Goal: Download file/media

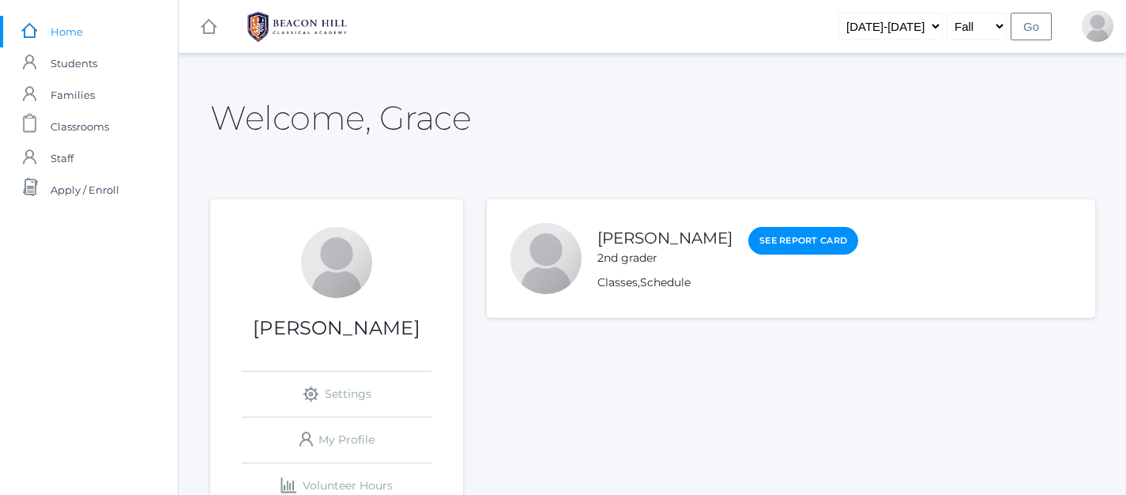
click at [624, 252] on div "2nd grader" at bounding box center [664, 258] width 135 height 17
click at [84, 131] on span "Classrooms" at bounding box center [80, 127] width 58 height 32
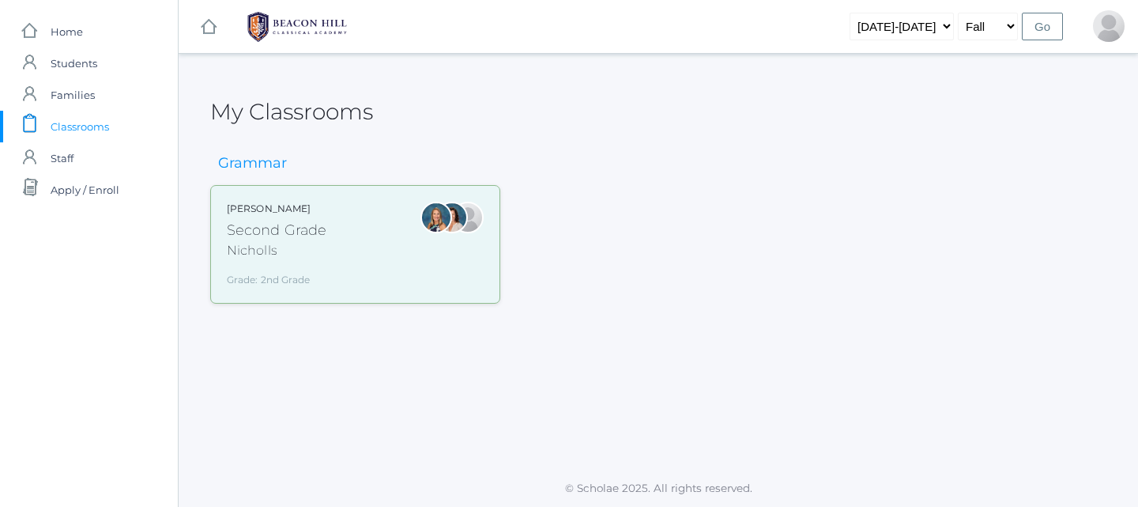
click at [324, 229] on div "Second Grade" at bounding box center [277, 230] width 100 height 21
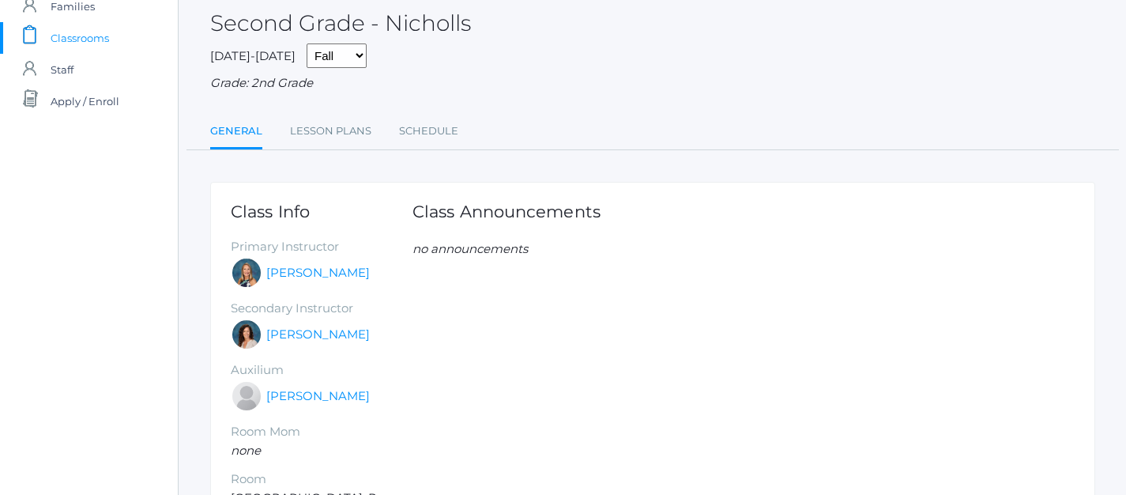
scroll to position [86, 0]
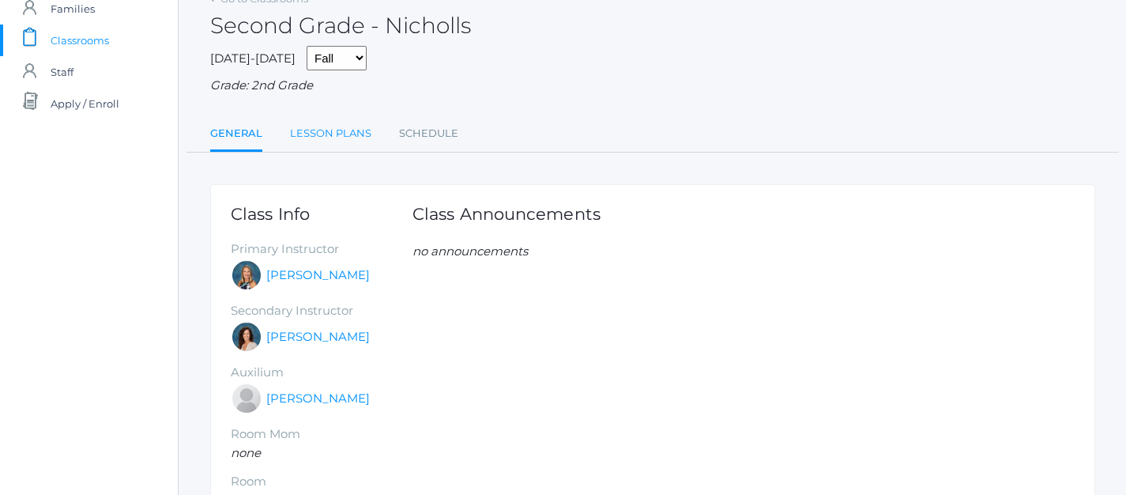
click at [337, 134] on link "Lesson Plans" at bounding box center [330, 134] width 81 height 32
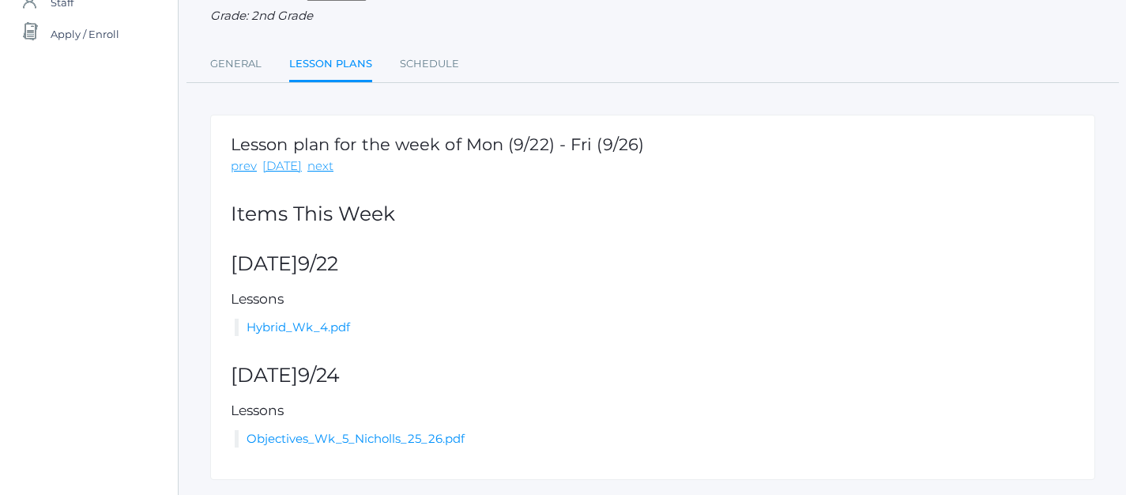
scroll to position [200, 0]
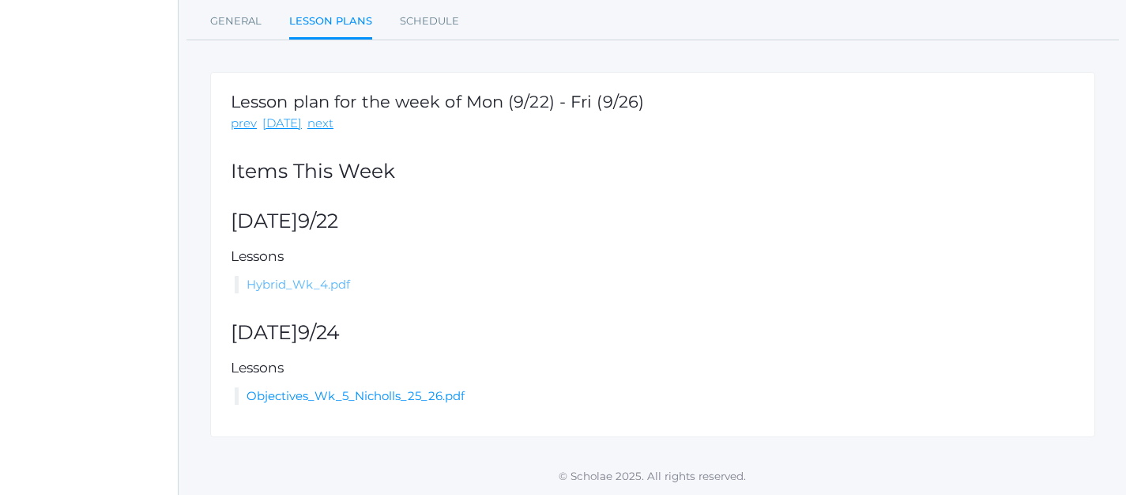
click at [317, 292] on link "Hybrid_Wk_4.pdf" at bounding box center [299, 284] width 104 height 15
